Goal: Find specific page/section: Find specific page/section

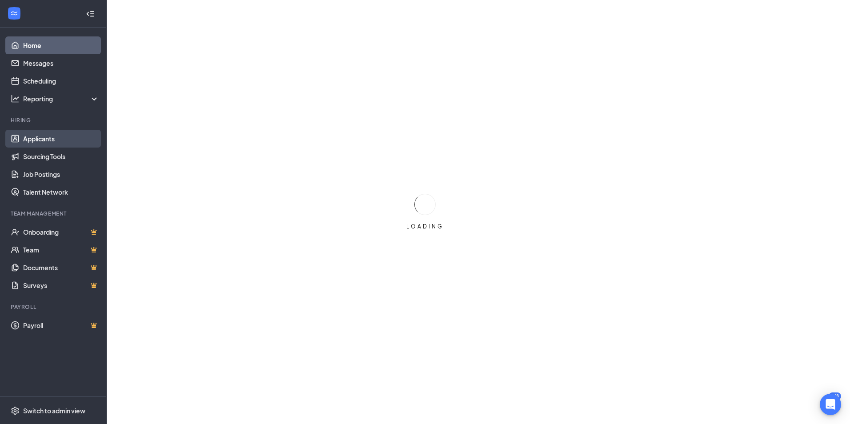
click at [61, 142] on link "Applicants" at bounding box center [61, 139] width 76 height 18
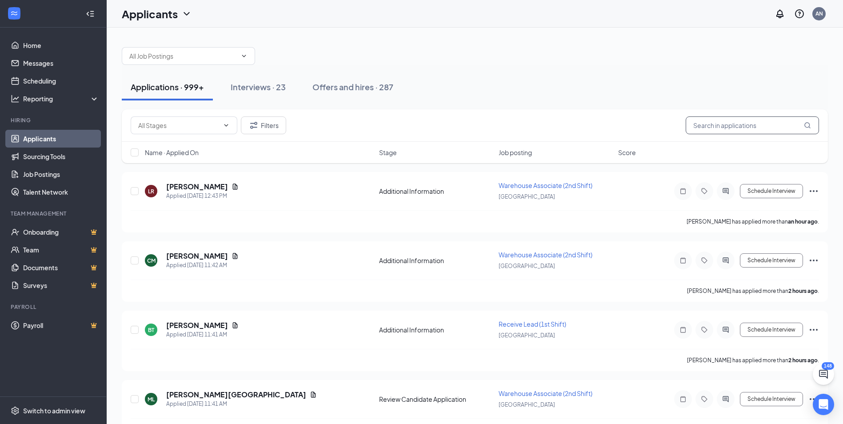
click at [785, 130] on input "text" at bounding box center [752, 125] width 133 height 18
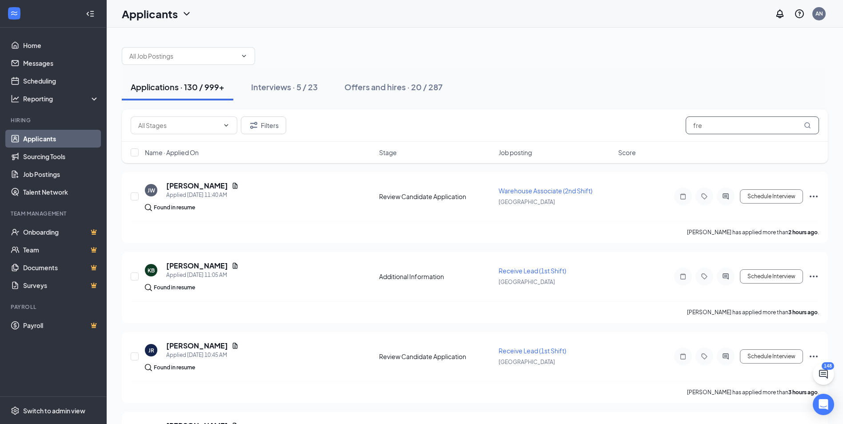
drag, startPoint x: 722, startPoint y: 125, endPoint x: 344, endPoint y: 138, distance: 377.9
click at [368, 138] on div "Filters fre" at bounding box center [475, 125] width 706 height 32
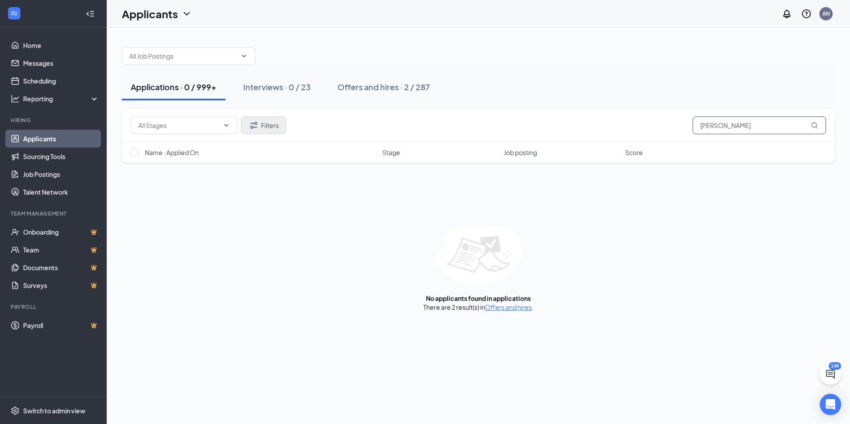
type input "[PERSON_NAME]"
click at [261, 130] on button "Filters" at bounding box center [263, 125] width 45 height 18
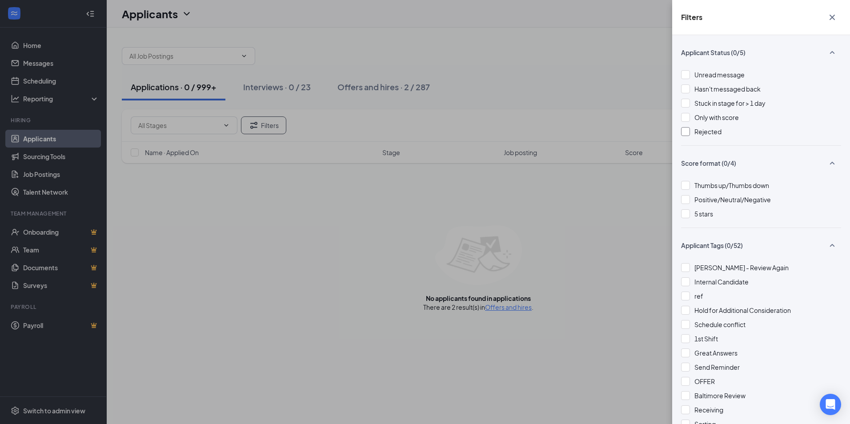
click at [686, 133] on div at bounding box center [685, 131] width 9 height 9
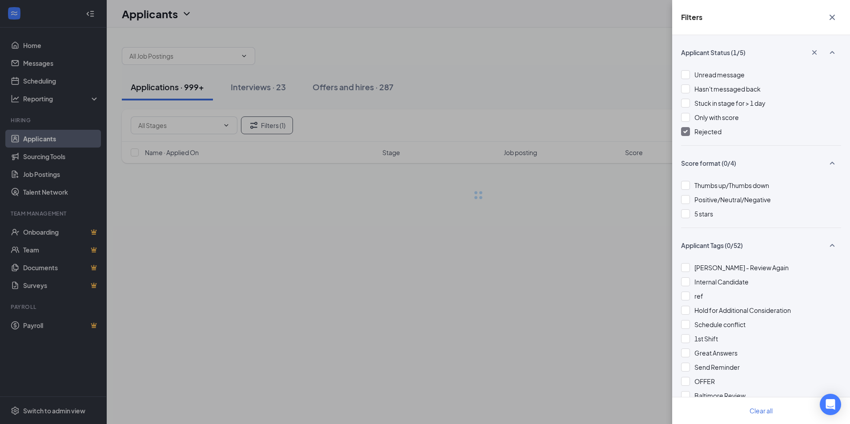
click at [611, 80] on div "Filters Applicant Status (1/5) Unread message Hasn't messaged back Stuck in sta…" at bounding box center [425, 212] width 850 height 424
click at [684, 130] on img at bounding box center [685, 132] width 4 height 4
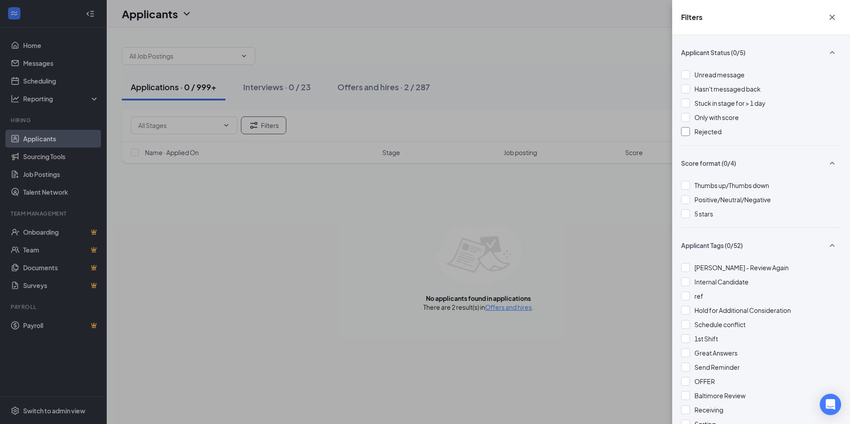
click at [603, 66] on div "Filters Applicant Status (0/5) Unread message Hasn't messaged back Stuck in sta…" at bounding box center [425, 212] width 850 height 424
click at [428, 40] on div "Filters Applicant Status (0/5) Unread message Hasn't messaged back Stuck in sta…" at bounding box center [425, 212] width 850 height 424
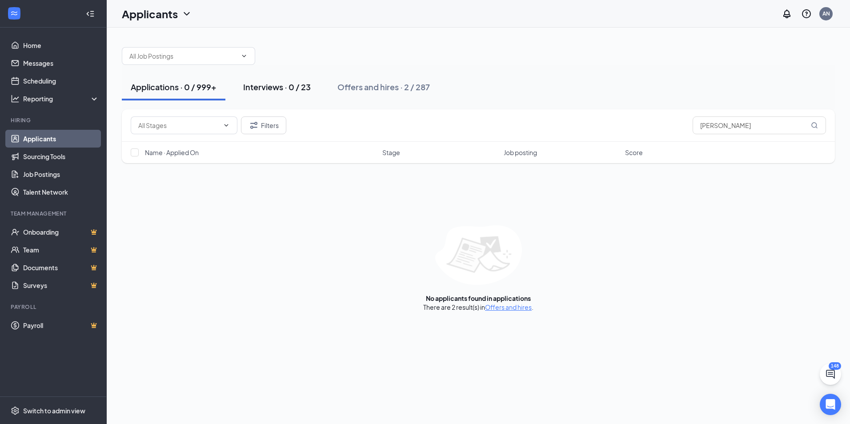
click at [269, 80] on button "Interviews · 0 / 23" at bounding box center [276, 87] width 85 height 27
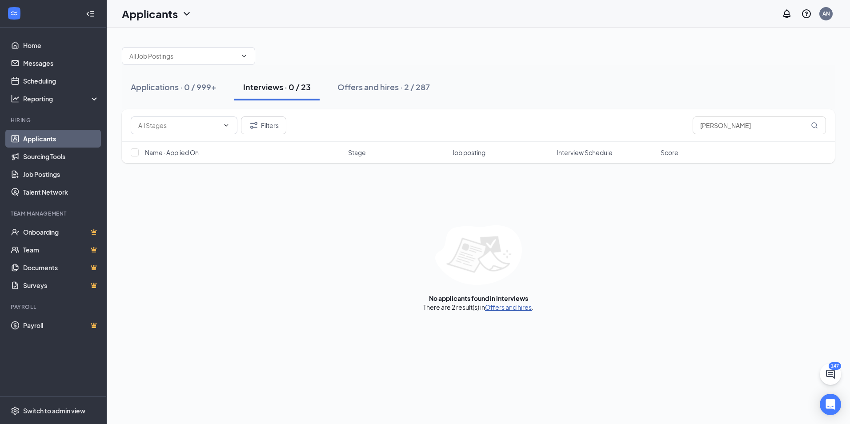
click at [516, 308] on link "Offers and hires" at bounding box center [508, 307] width 47 height 8
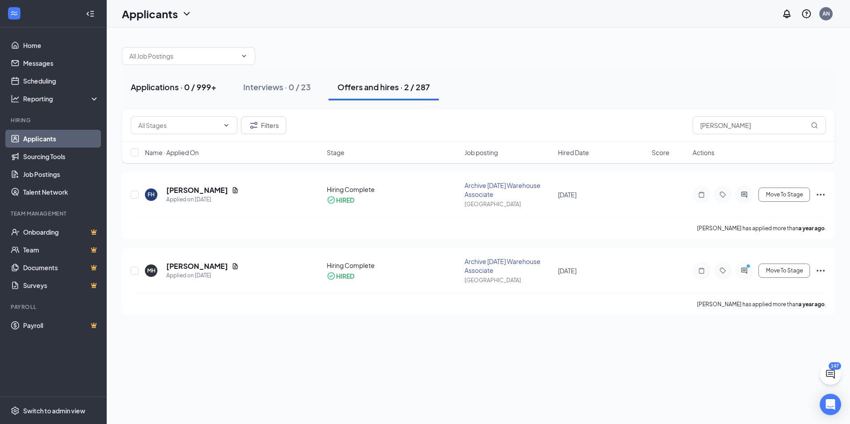
click at [168, 87] on div "Applications · 0 / 999+" at bounding box center [174, 86] width 86 height 11
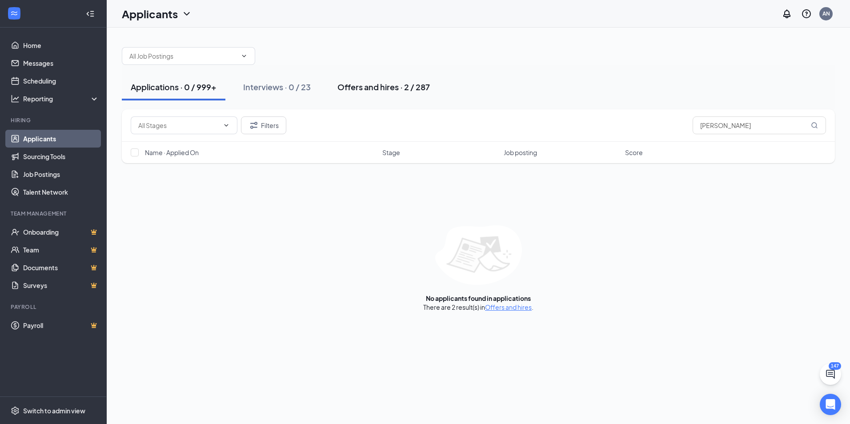
drag, startPoint x: 409, startPoint y: 83, endPoint x: 415, endPoint y: 86, distance: 7.0
click at [409, 83] on div "Offers and hires · 2 / 287" at bounding box center [383, 86] width 92 height 11
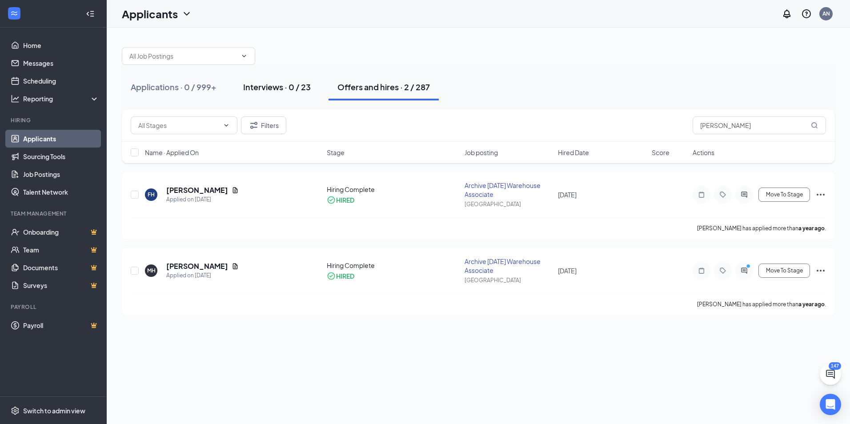
click at [269, 89] on div "Interviews · 0 / 23" at bounding box center [277, 86] width 68 height 11
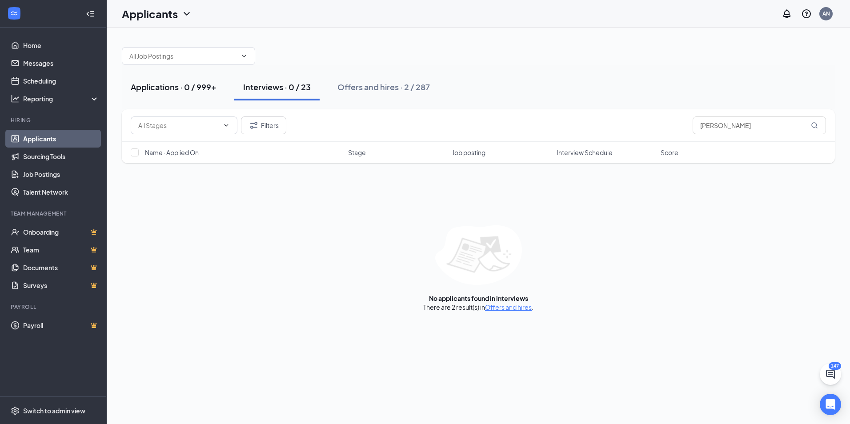
click at [191, 83] on div "Applications · 0 / 999+" at bounding box center [174, 86] width 86 height 11
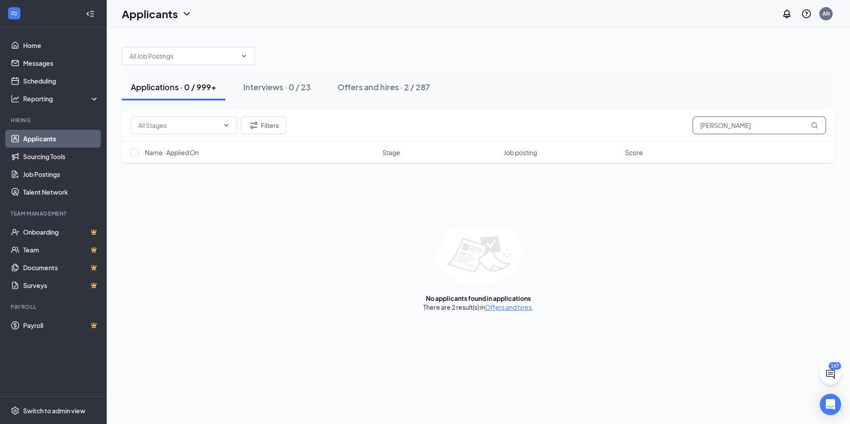
drag, startPoint x: 728, startPoint y: 124, endPoint x: 551, endPoint y: 119, distance: 177.4
click at [555, 118] on div "Filters [PERSON_NAME]" at bounding box center [478, 125] width 695 height 18
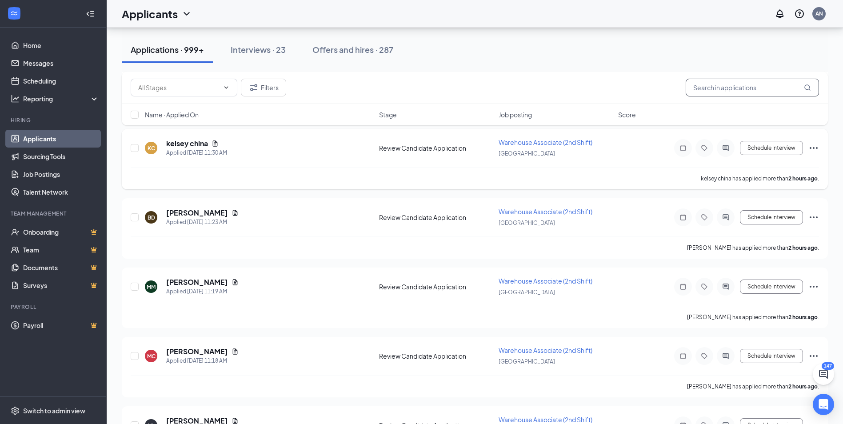
scroll to position [844, 0]
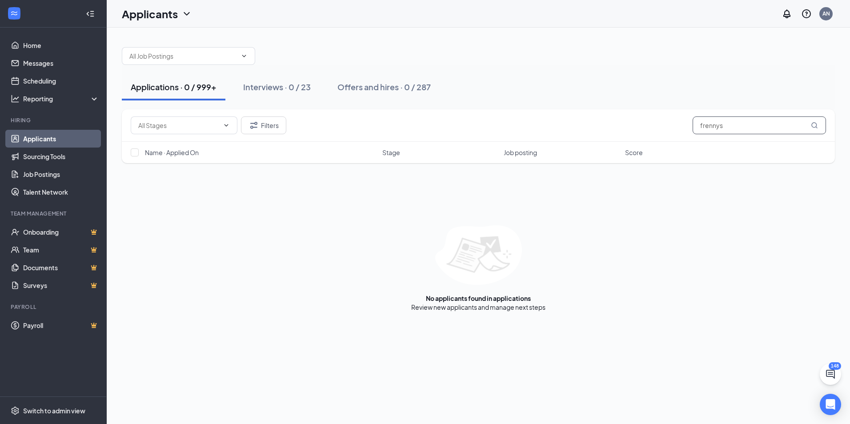
type input "frennys"
